Goal: Navigation & Orientation: Find specific page/section

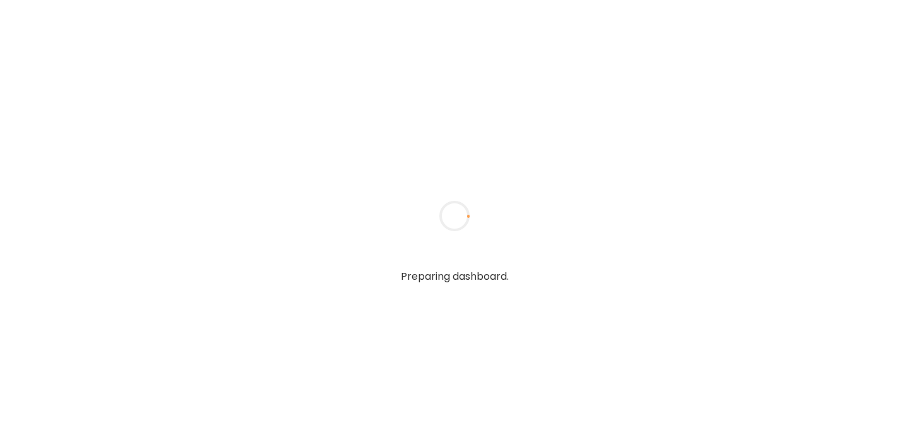
type input "******"
type input "**********"
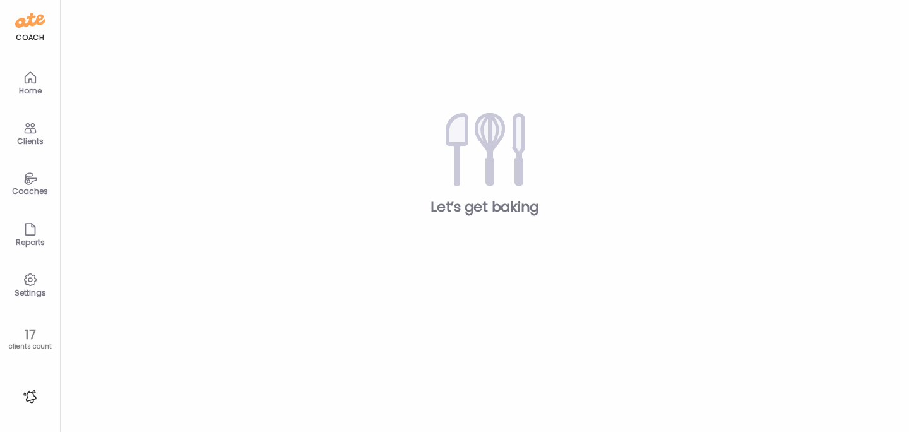
type input "**********"
click at [30, 127] on icon at bounding box center [30, 128] width 15 height 15
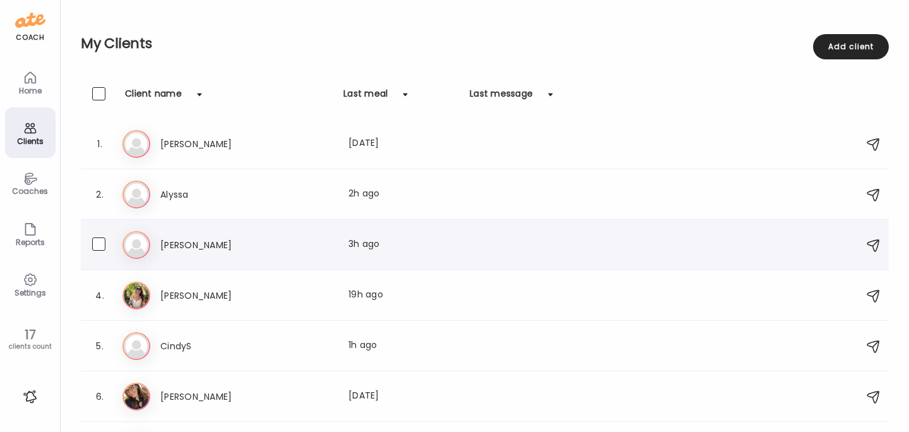
click at [166, 244] on h3 "[PERSON_NAME]" at bounding box center [215, 244] width 111 height 15
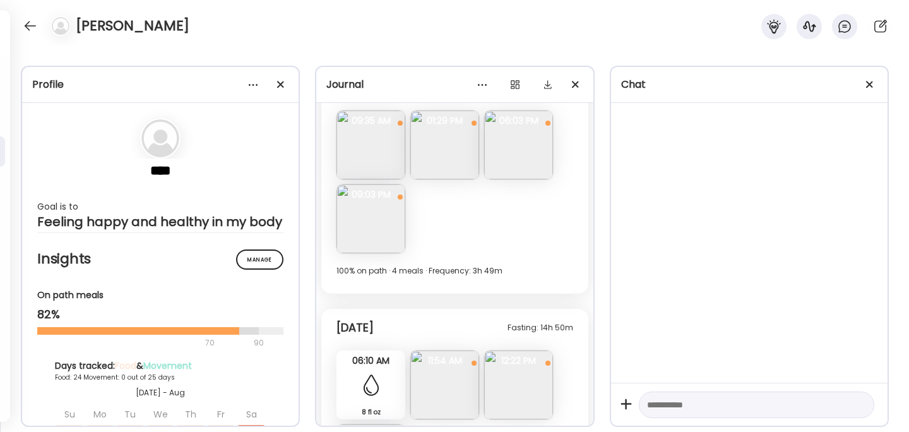
scroll to position [11810, 0]
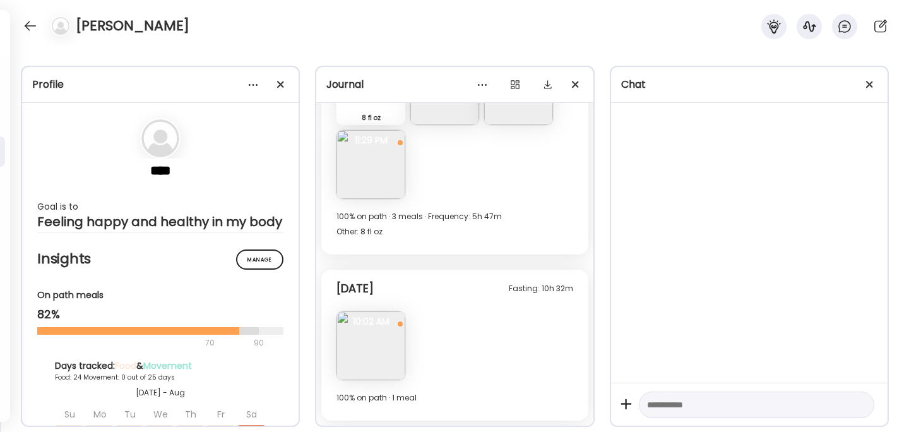
click at [368, 343] on img at bounding box center [371, 345] width 69 height 69
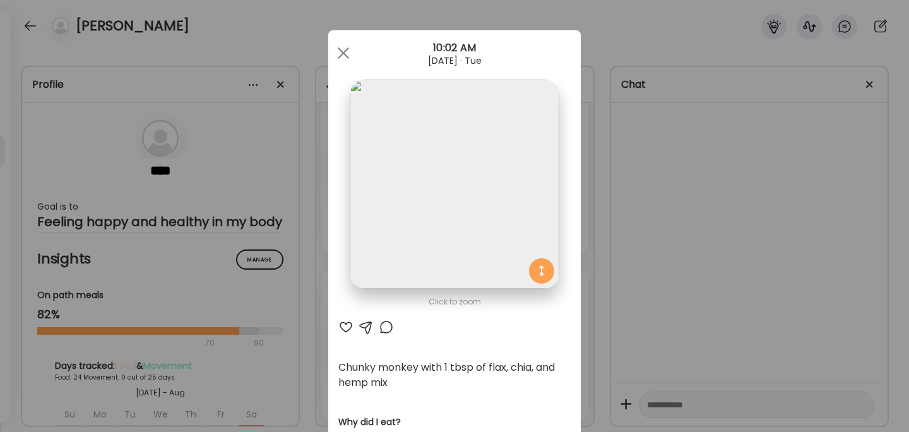
click at [672, 253] on div "Ate Coach Dashboard Wahoo! It’s official Take a moment to set up your Coach Pro…" at bounding box center [454, 216] width 909 height 432
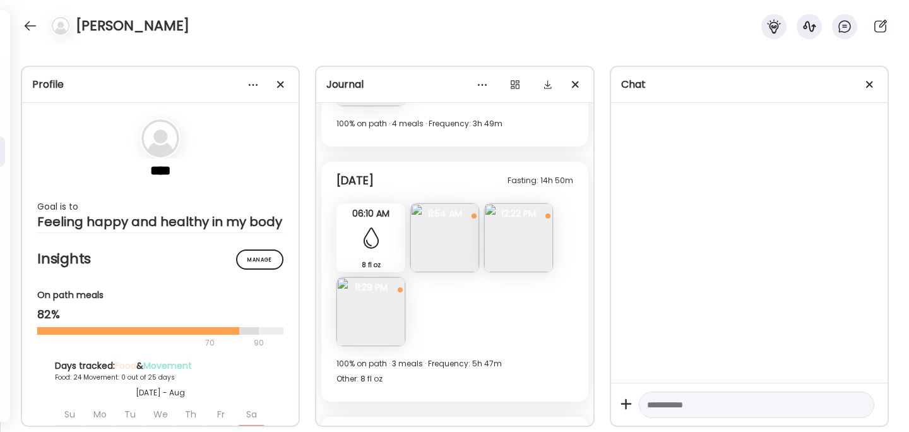
scroll to position [11662, 0]
click at [527, 259] on img at bounding box center [518, 239] width 69 height 69
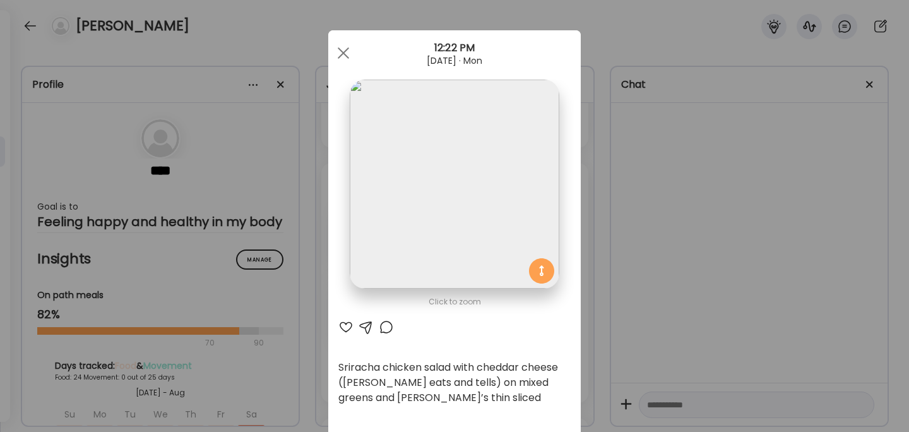
click at [657, 265] on div "Ate Coach Dashboard Wahoo! It’s official Take a moment to set up your Coach Pro…" at bounding box center [454, 216] width 909 height 432
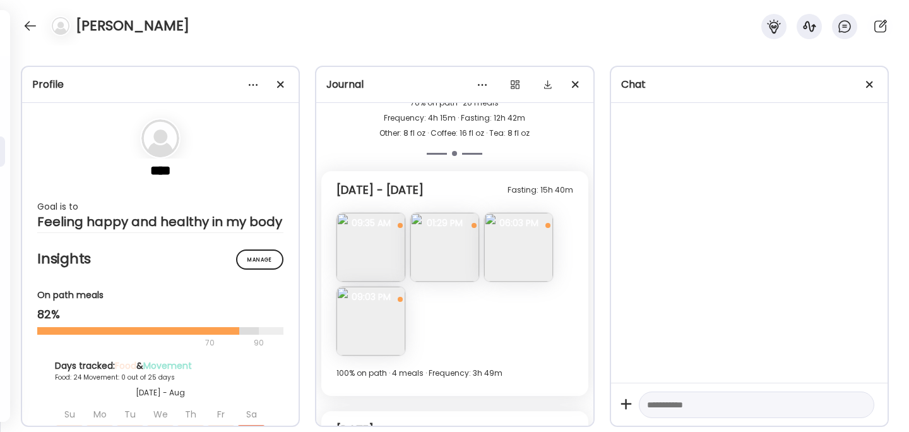
scroll to position [11407, 0]
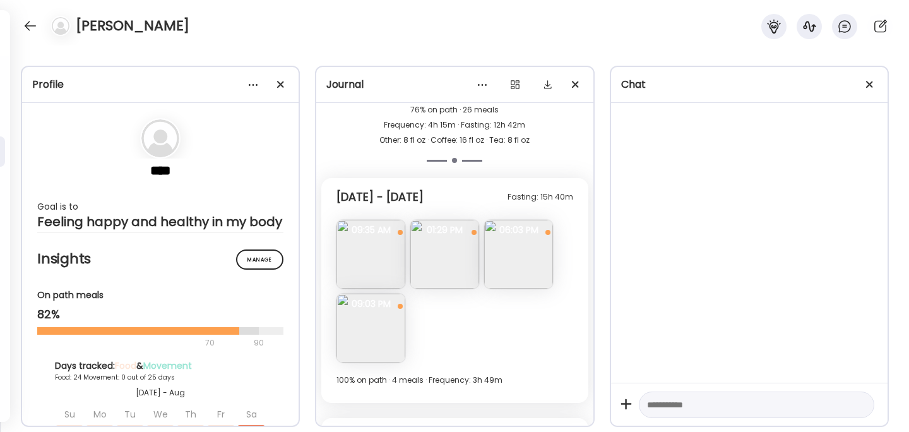
click at [506, 259] on img at bounding box center [518, 254] width 69 height 69
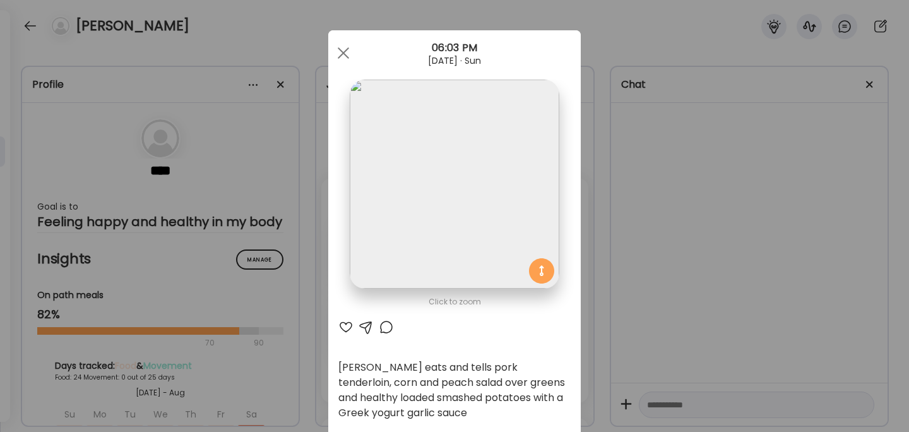
click at [673, 263] on div "Ate Coach Dashboard Wahoo! It’s official Take a moment to set up your Coach Pro…" at bounding box center [454, 216] width 909 height 432
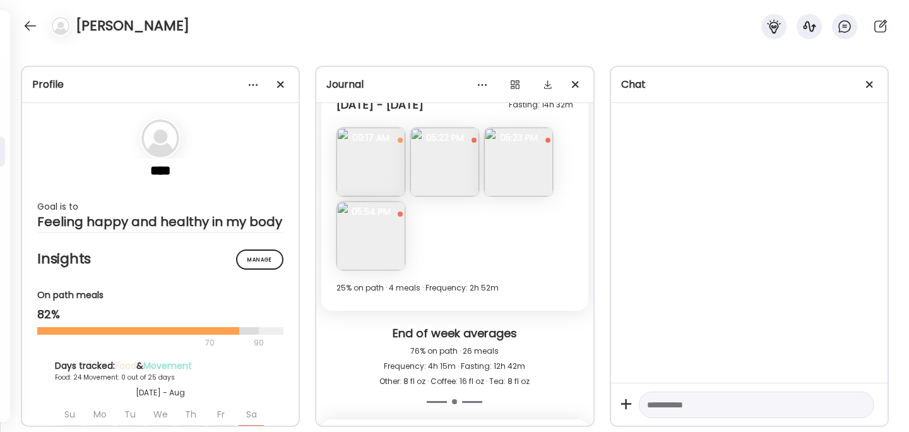
scroll to position [11145, 0]
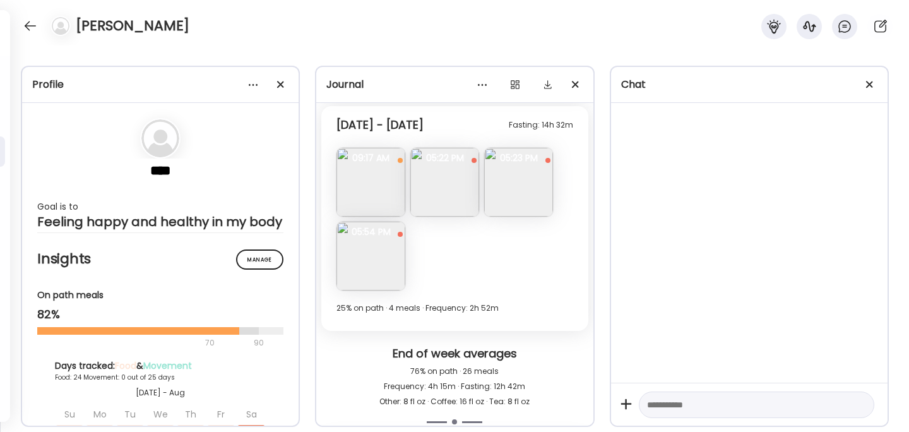
click at [527, 200] on img at bounding box center [518, 182] width 69 height 69
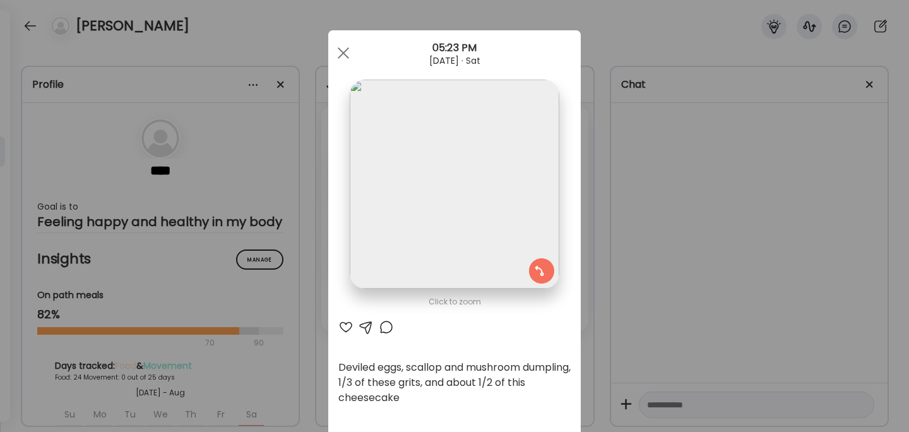
click at [682, 238] on div "Ate Coach Dashboard Wahoo! It’s official Take a moment to set up your Coach Pro…" at bounding box center [454, 216] width 909 height 432
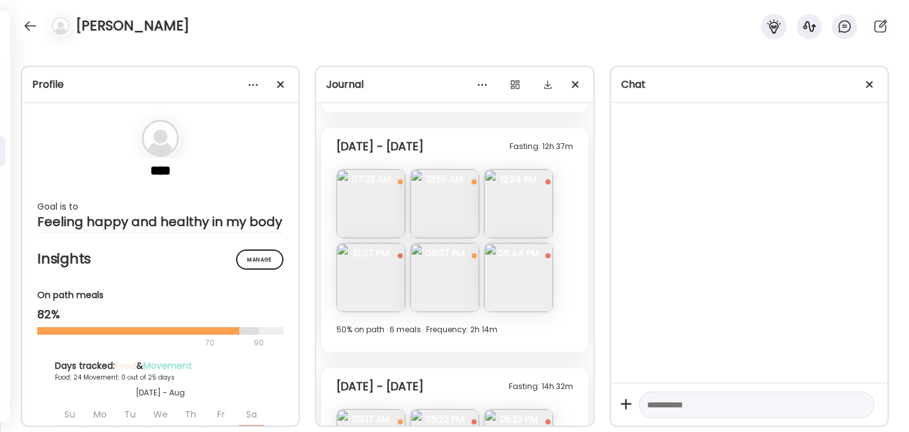
scroll to position [10883, 0]
click at [442, 213] on img at bounding box center [445, 204] width 69 height 69
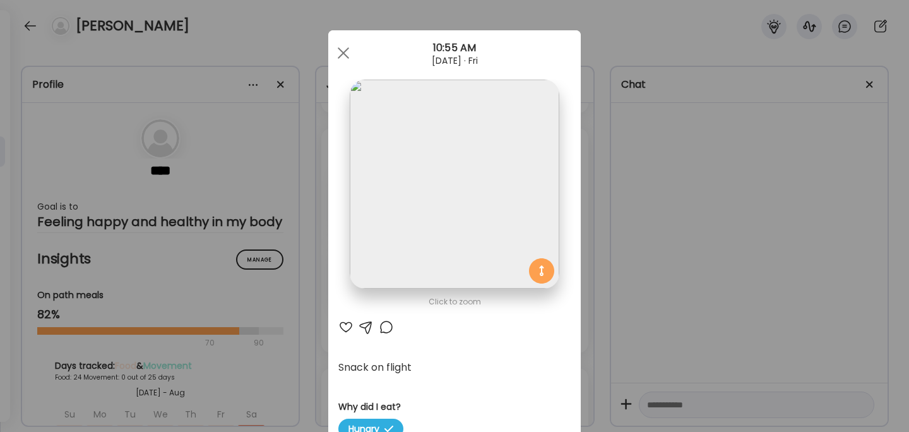
click at [652, 263] on div "Ate Coach Dashboard Wahoo! It’s official Take a moment to set up your Coach Pro…" at bounding box center [454, 216] width 909 height 432
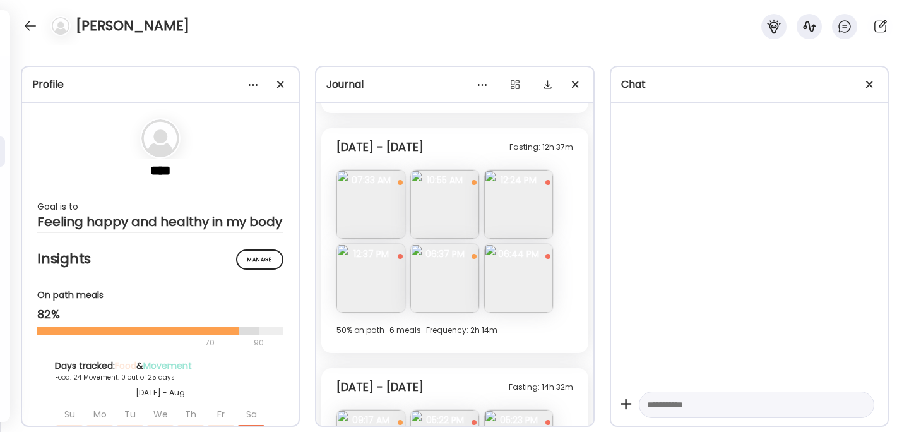
click at [446, 278] on img at bounding box center [445, 278] width 69 height 69
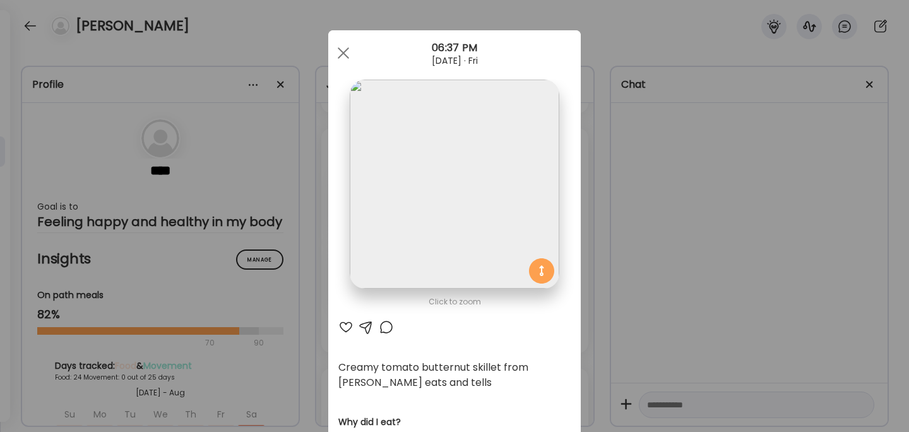
click at [654, 276] on div "Ate Coach Dashboard Wahoo! It’s official Take a moment to set up your Coach Pro…" at bounding box center [454, 216] width 909 height 432
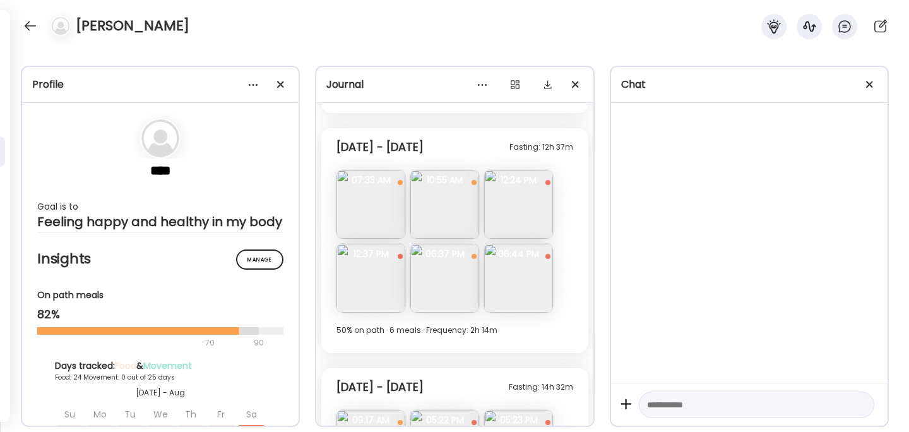
scroll to position [10882, 0]
click at [446, 273] on img at bounding box center [445, 278] width 69 height 69
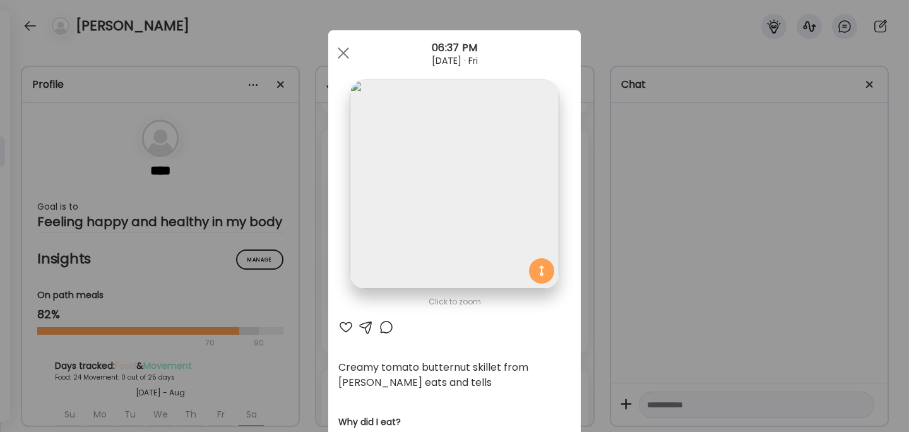
click at [666, 239] on div "Ate Coach Dashboard Wahoo! It’s official Take a moment to set up your Coach Pro…" at bounding box center [454, 216] width 909 height 432
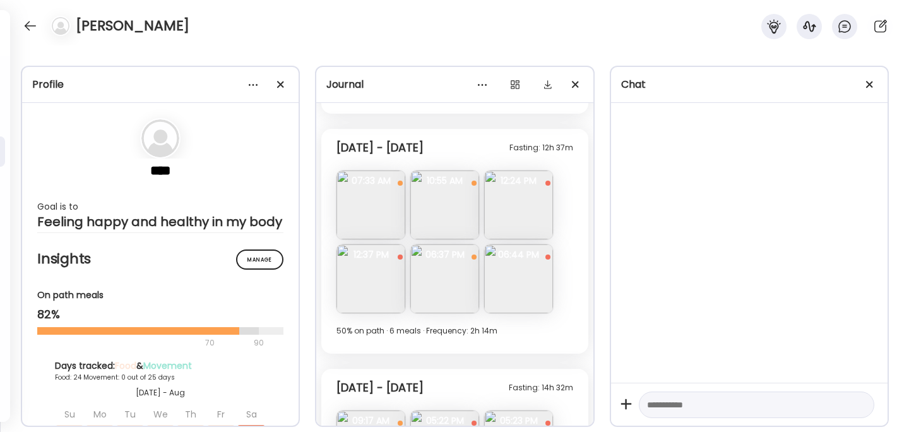
click at [368, 275] on img at bounding box center [371, 278] width 69 height 69
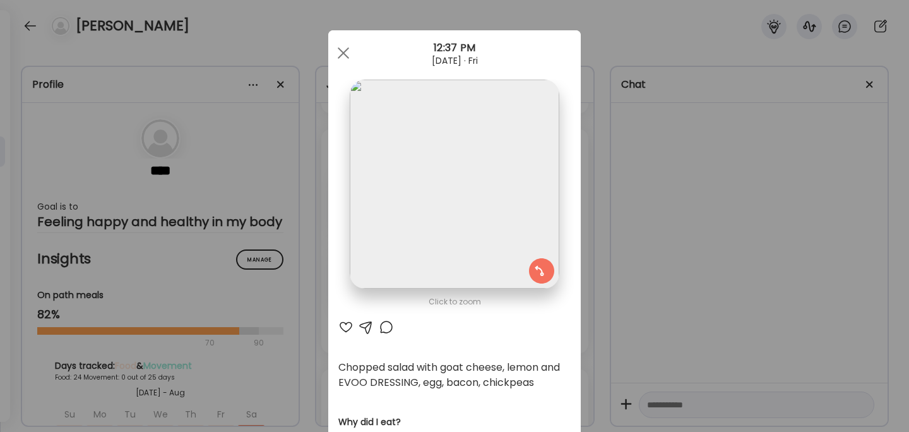
click at [640, 243] on div "Ate Coach Dashboard Wahoo! It’s official Take a moment to set up your Coach Pro…" at bounding box center [454, 216] width 909 height 432
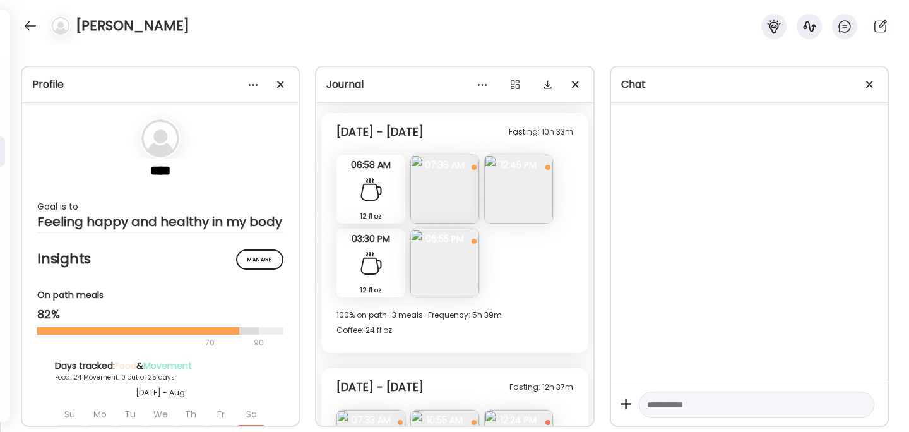
scroll to position [10630, 0]
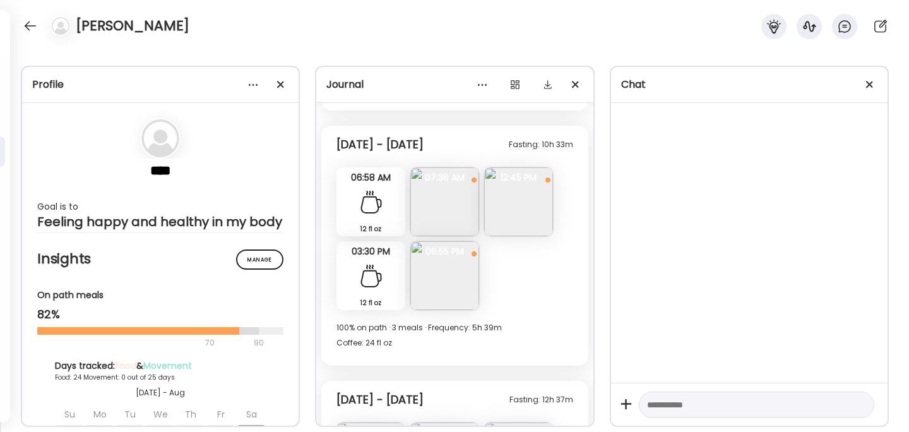
click at [509, 204] on img at bounding box center [518, 201] width 69 height 69
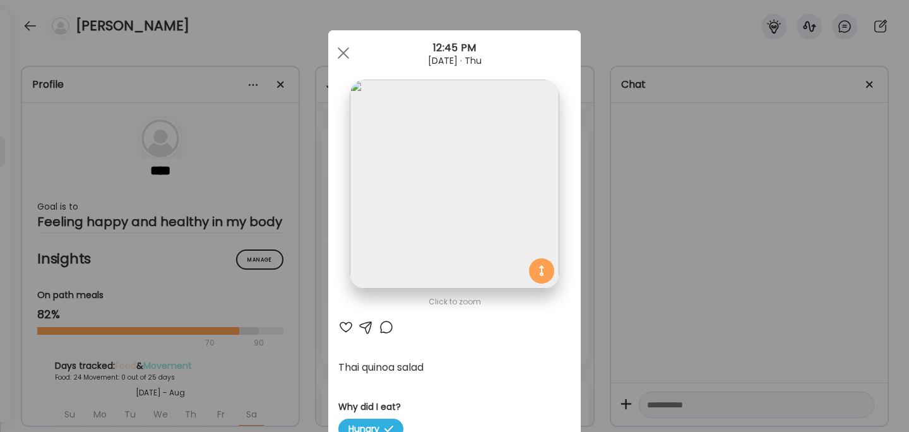
click at [654, 254] on div "Ate Coach Dashboard Wahoo! It’s official Take a moment to set up your Coach Pro…" at bounding box center [454, 216] width 909 height 432
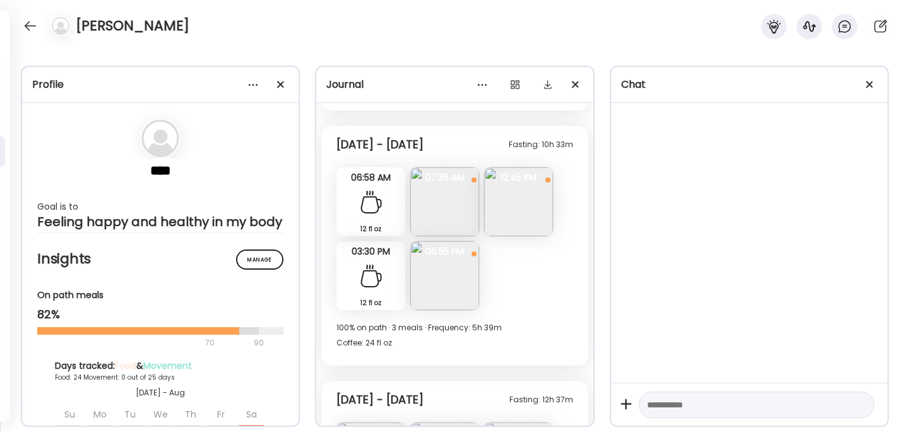
click at [439, 267] on img at bounding box center [445, 275] width 69 height 69
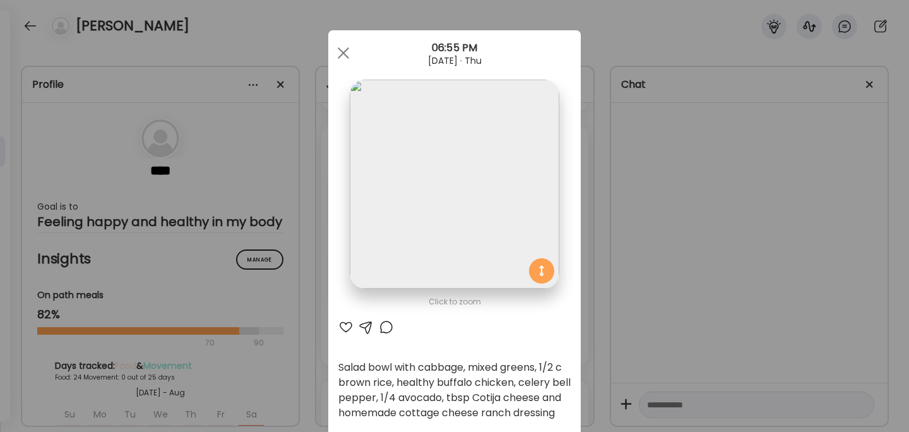
click at [668, 258] on div "Ate Coach Dashboard Wahoo! It’s official Take a moment to set up your Coach Pro…" at bounding box center [454, 216] width 909 height 432
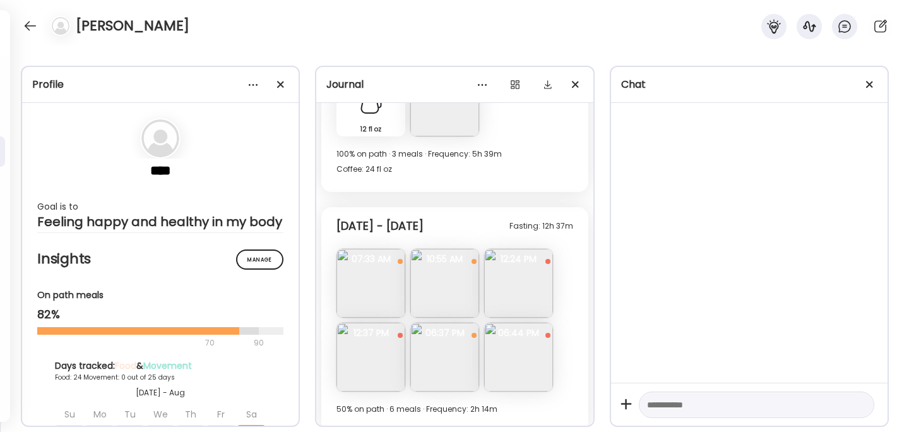
scroll to position [10810, 0]
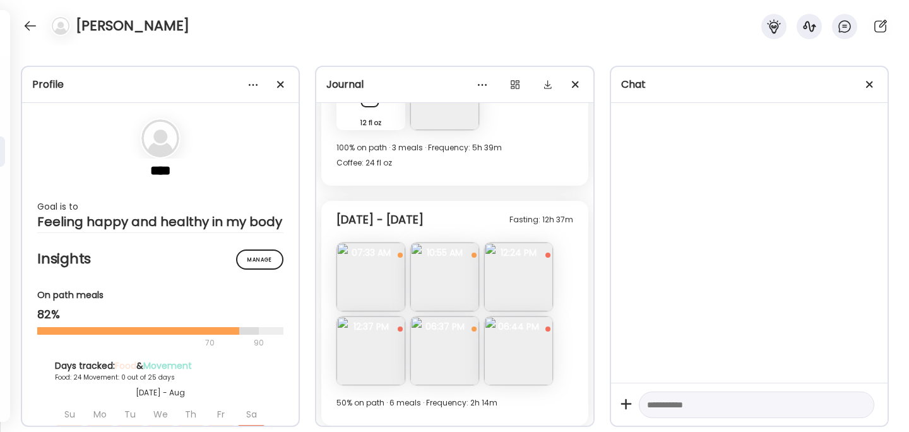
click at [377, 347] on img at bounding box center [371, 350] width 69 height 69
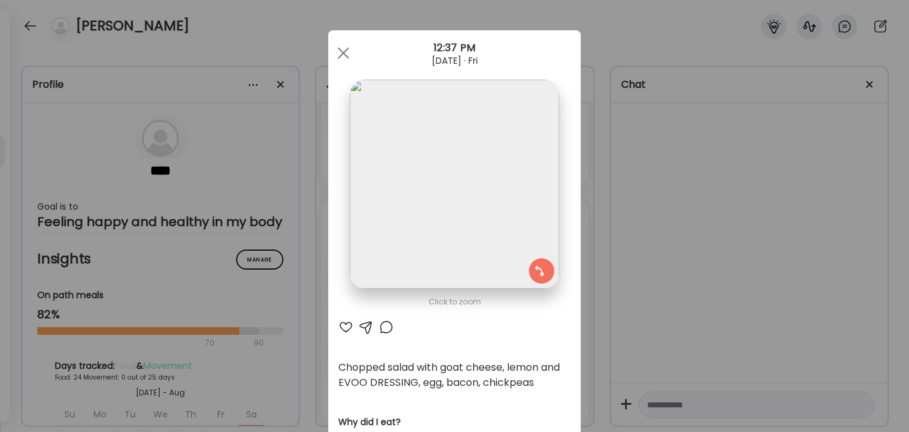
click at [681, 272] on div "Ate Coach Dashboard Wahoo! It’s official Take a moment to set up your Coach Pro…" at bounding box center [454, 216] width 909 height 432
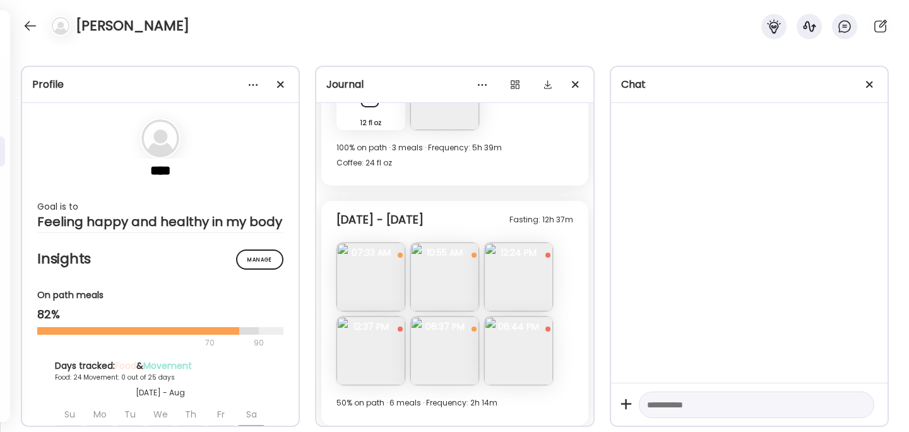
click at [449, 347] on img at bounding box center [445, 350] width 69 height 69
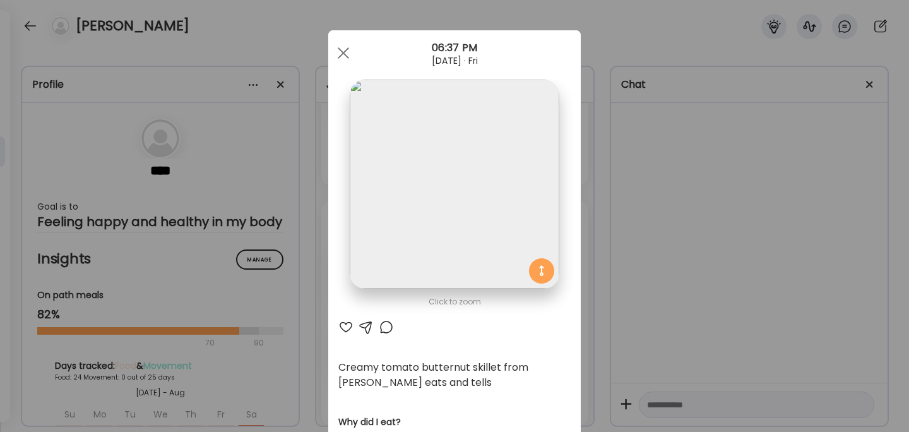
click at [652, 293] on div "Ate Coach Dashboard Wahoo! It’s official Take a moment to set up your Coach Pro…" at bounding box center [454, 216] width 909 height 432
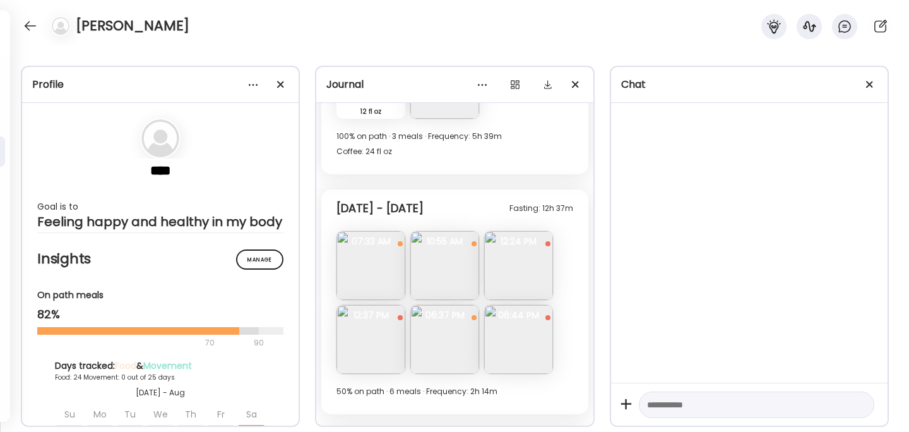
scroll to position [10824, 0]
click at [376, 350] on img at bounding box center [371, 337] width 69 height 69
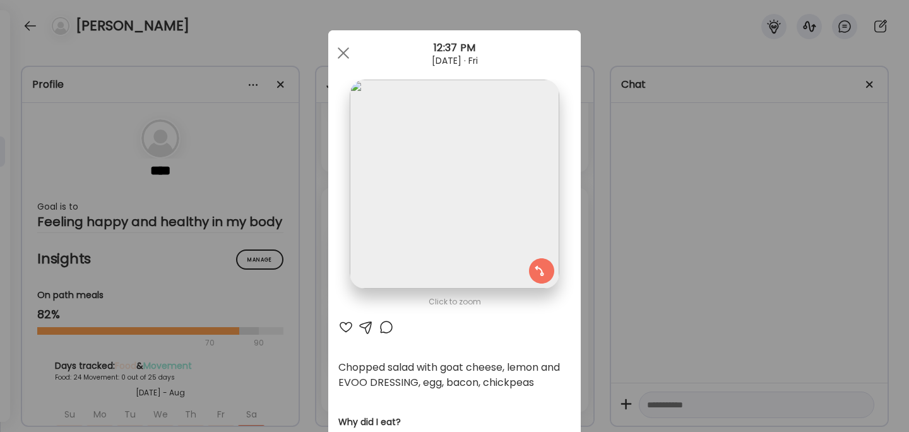
click at [620, 291] on div "Ate Coach Dashboard Wahoo! It’s official Take a moment to set up your Coach Pro…" at bounding box center [454, 216] width 909 height 432
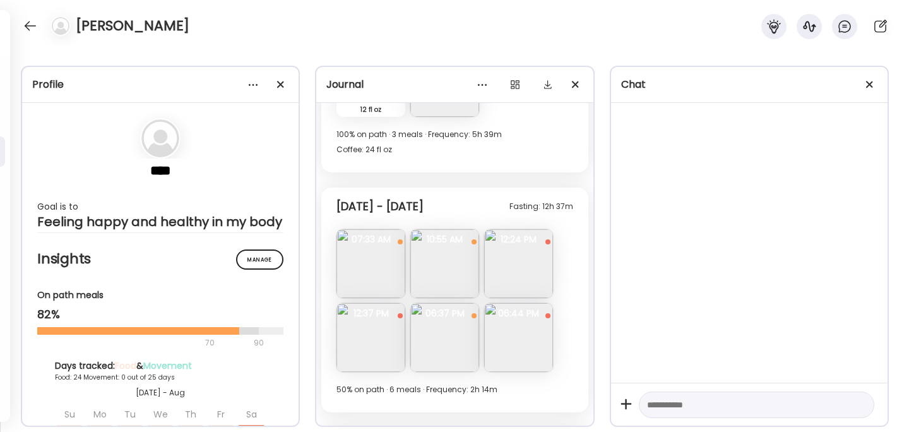
click at [368, 263] on img at bounding box center [371, 263] width 69 height 69
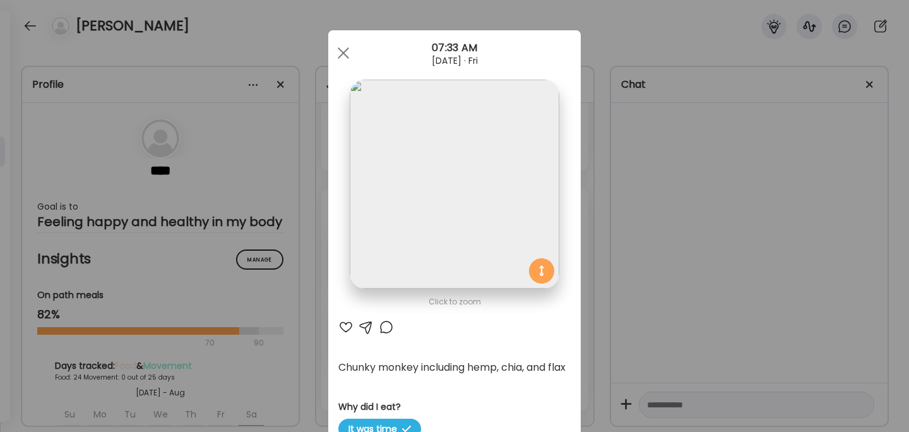
click at [645, 276] on div "Ate Coach Dashboard Wahoo! It’s official Take a moment to set up your Coach Pro…" at bounding box center [454, 216] width 909 height 432
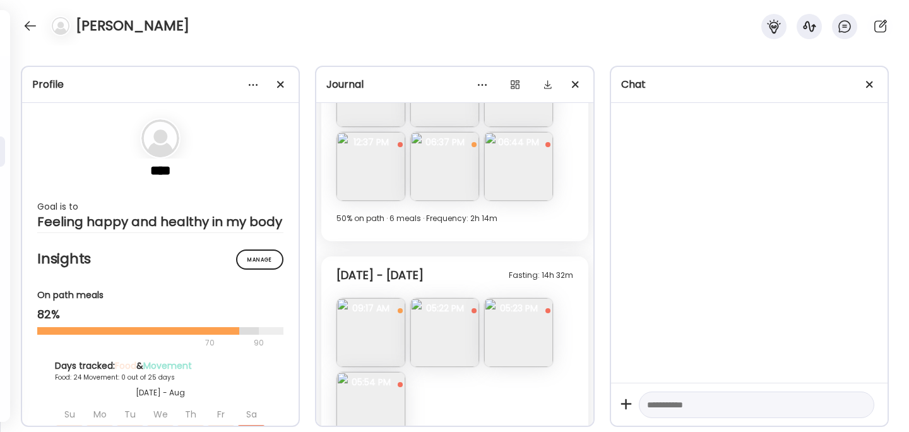
scroll to position [11004, 0]
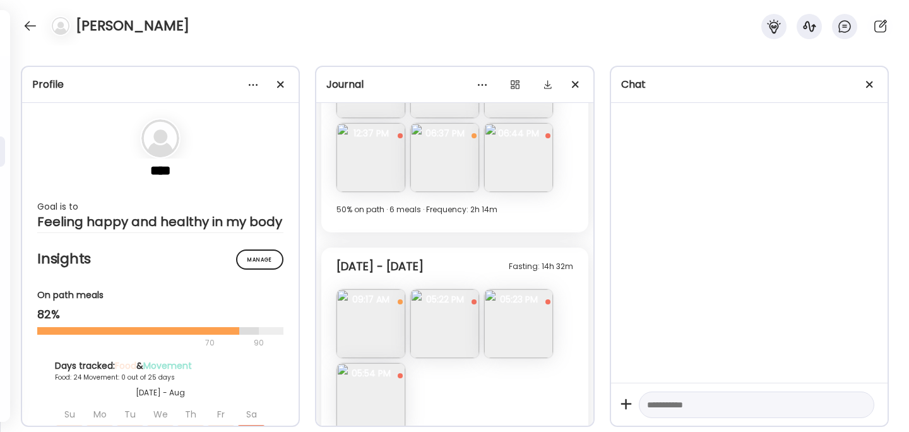
click at [363, 323] on img at bounding box center [371, 323] width 69 height 69
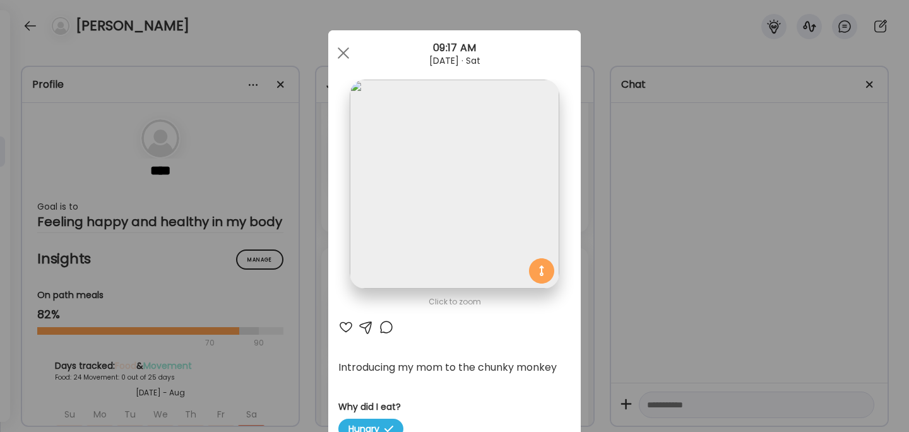
click at [651, 274] on div "Ate Coach Dashboard Wahoo! It’s official Take a moment to set up your Coach Pro…" at bounding box center [454, 216] width 909 height 432
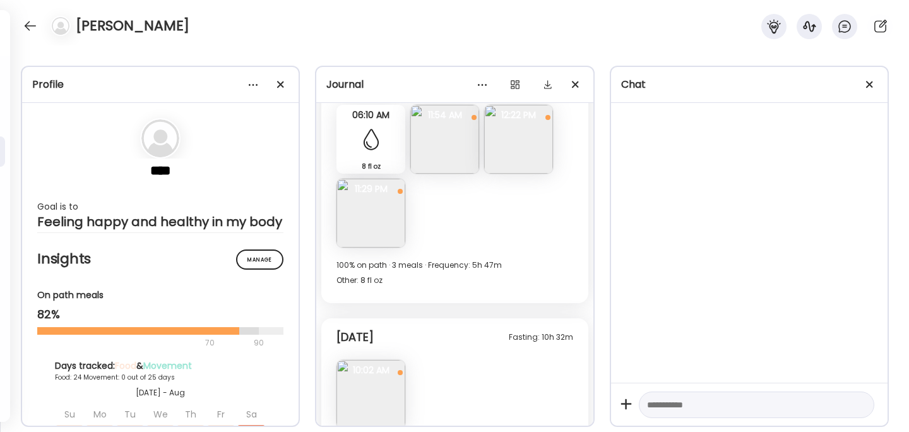
scroll to position [11810, 0]
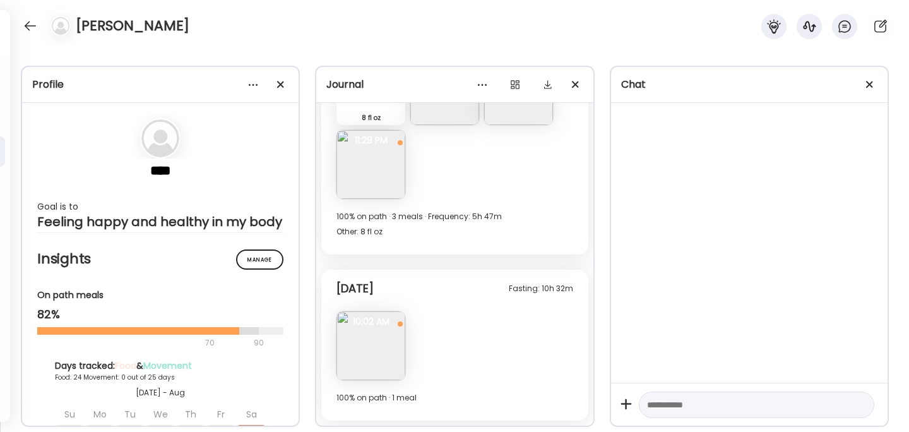
click at [356, 368] on img at bounding box center [371, 345] width 69 height 69
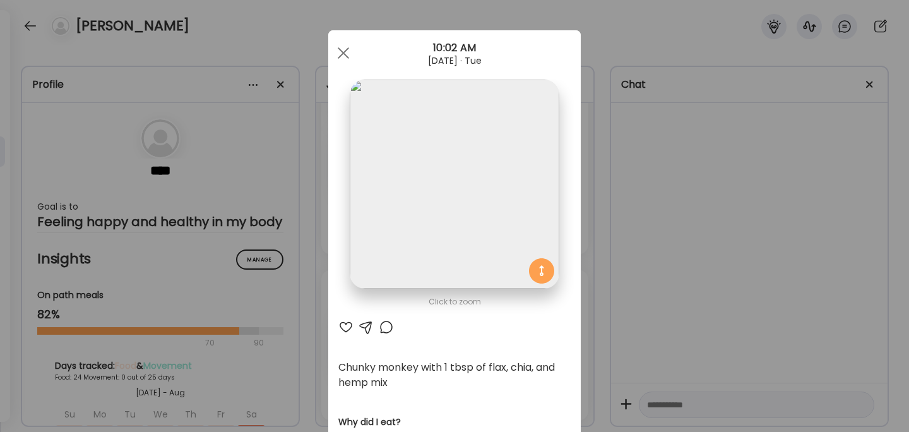
click at [687, 253] on div "Ate Coach Dashboard Wahoo! It’s official Take a moment to set up your Coach Pro…" at bounding box center [454, 216] width 909 height 432
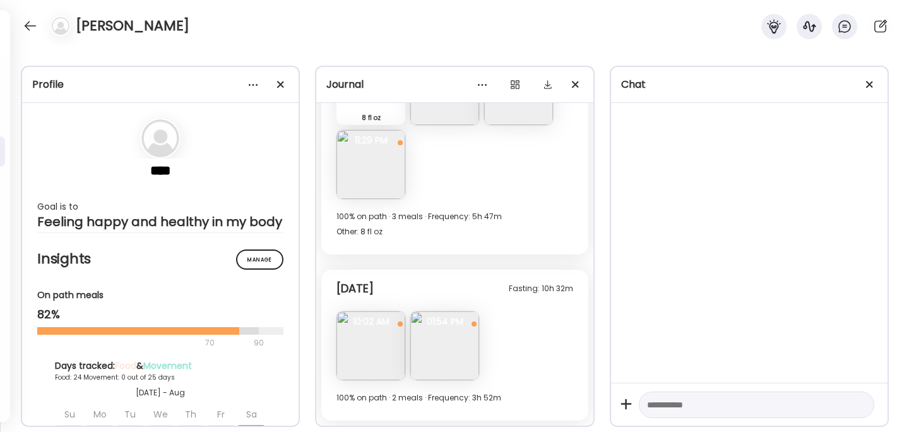
click at [442, 340] on img at bounding box center [445, 345] width 69 height 69
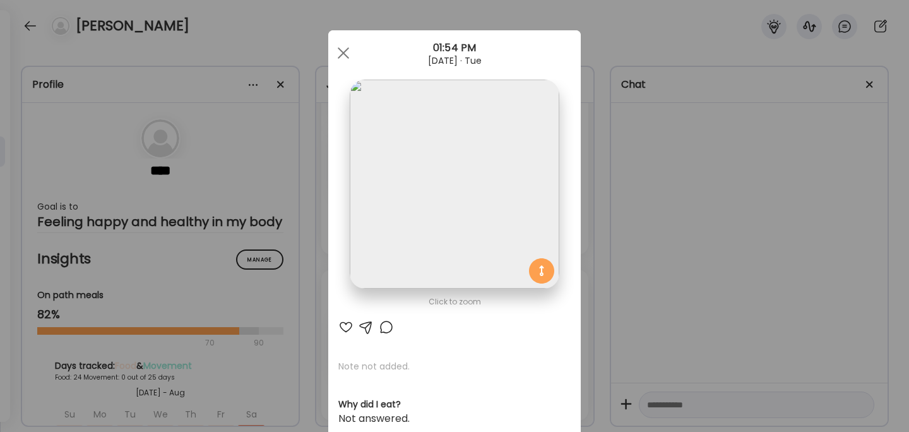
click at [641, 264] on div "Ate Coach Dashboard Wahoo! It’s official Take a moment to set up your Coach Pro…" at bounding box center [454, 216] width 909 height 432
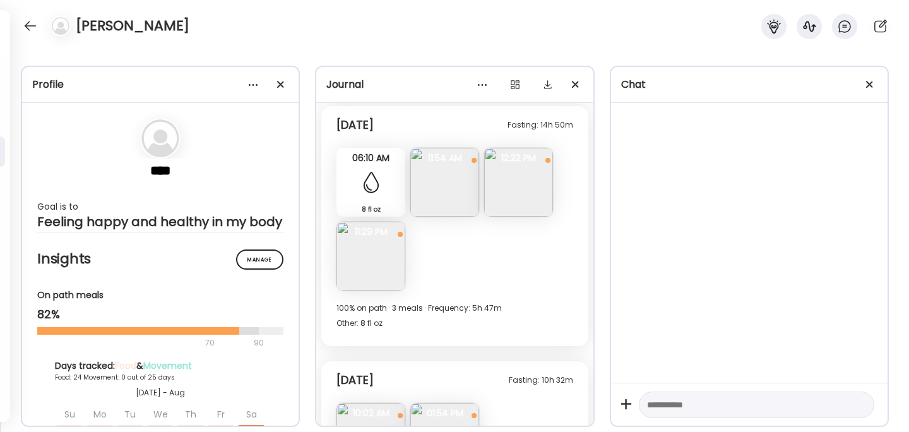
scroll to position [11737, 0]
